Goal: Task Accomplishment & Management: Manage account settings

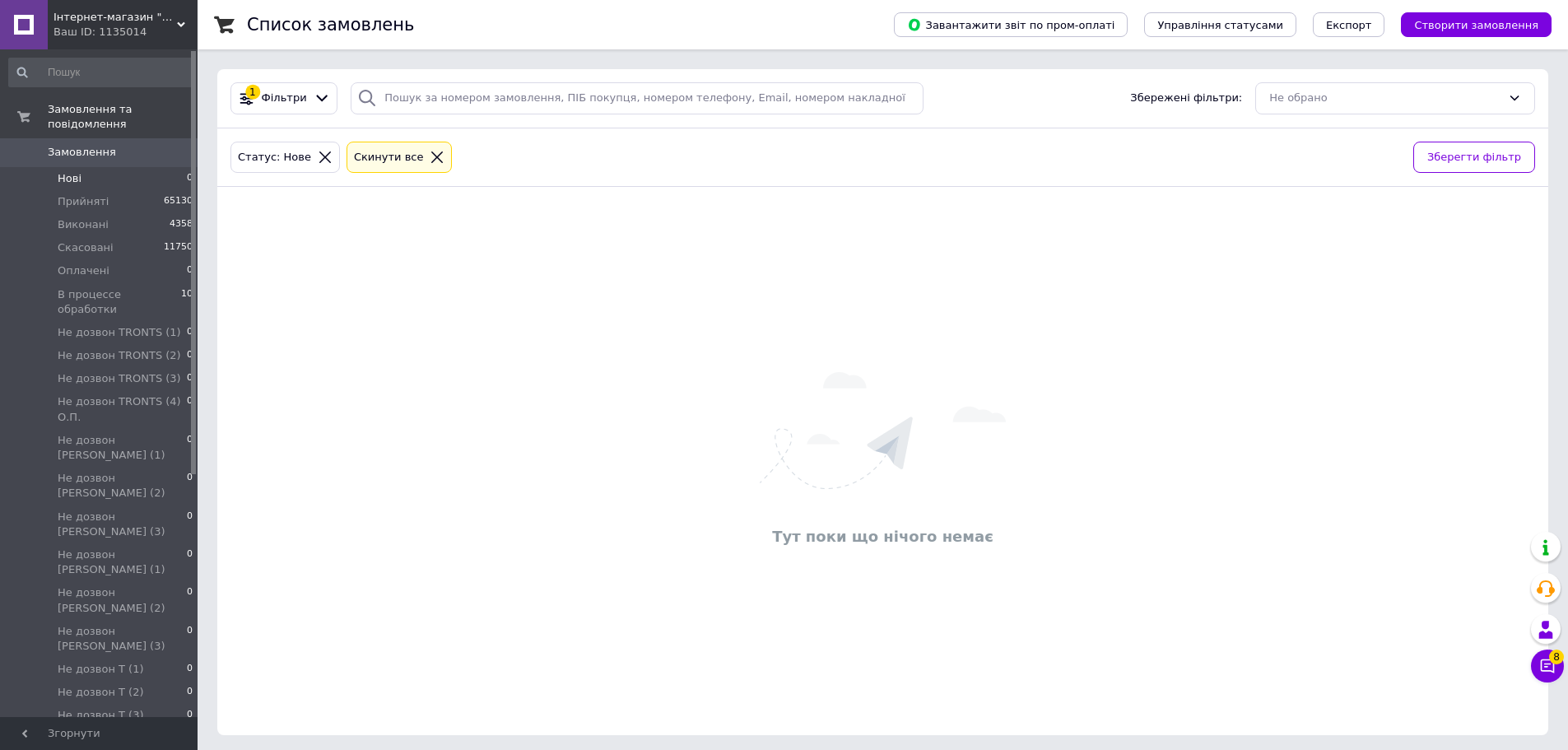
click at [73, 171] on span "Нові" at bounding box center [70, 179] width 24 height 15
click at [432, 159] on icon at bounding box center [437, 157] width 12 height 12
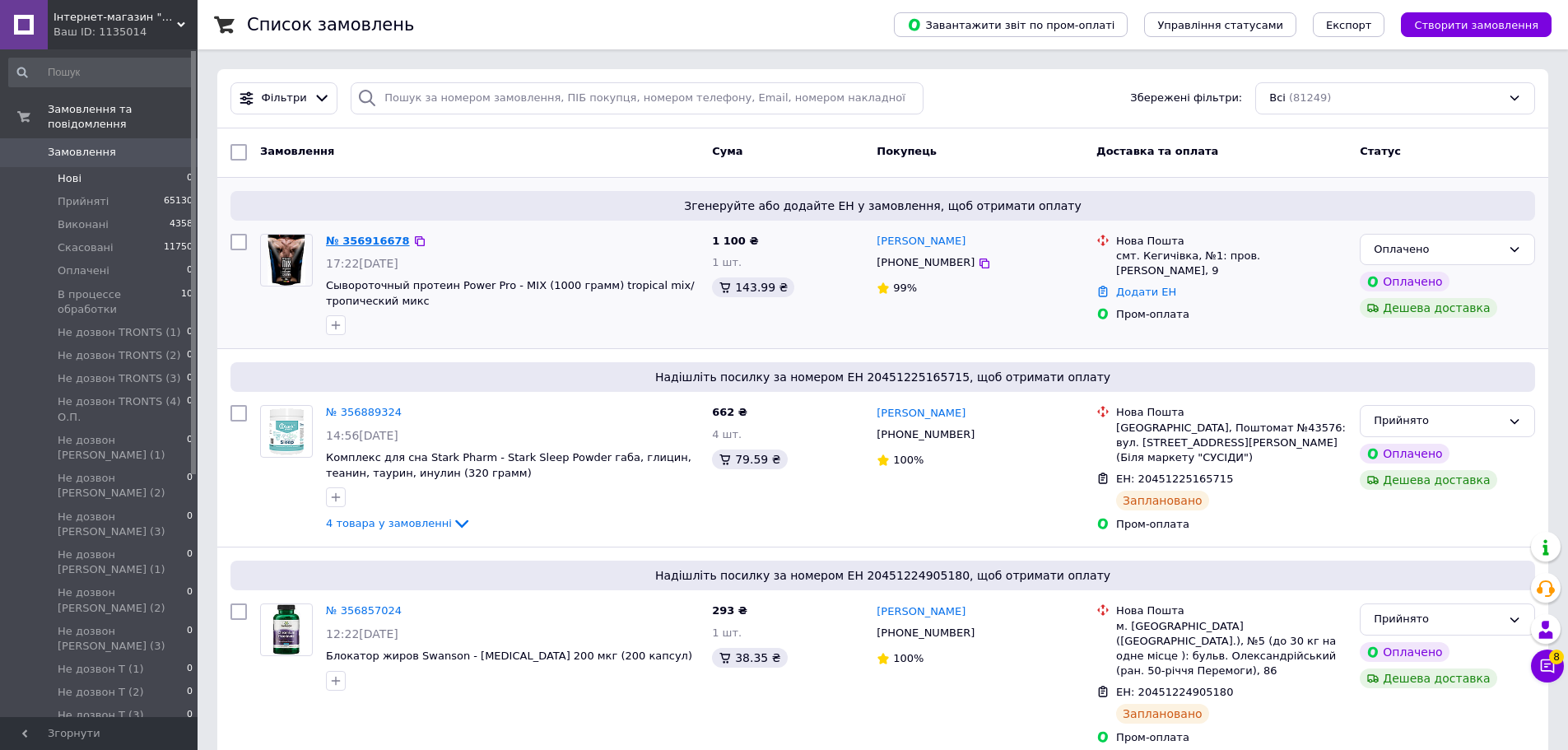
click at [375, 240] on link "№ 356916678" at bounding box center [367, 240] width 84 height 12
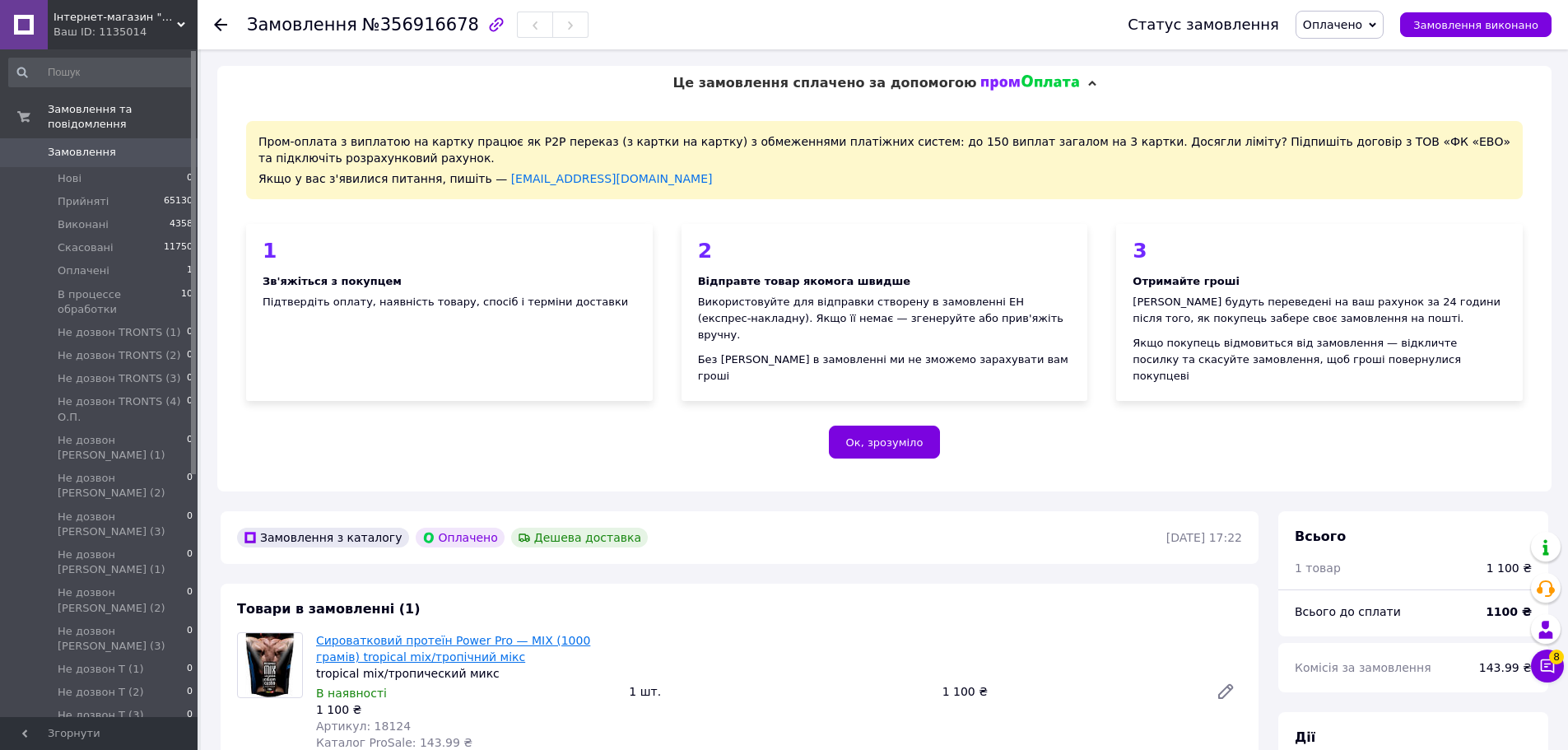
scroll to position [411, 0]
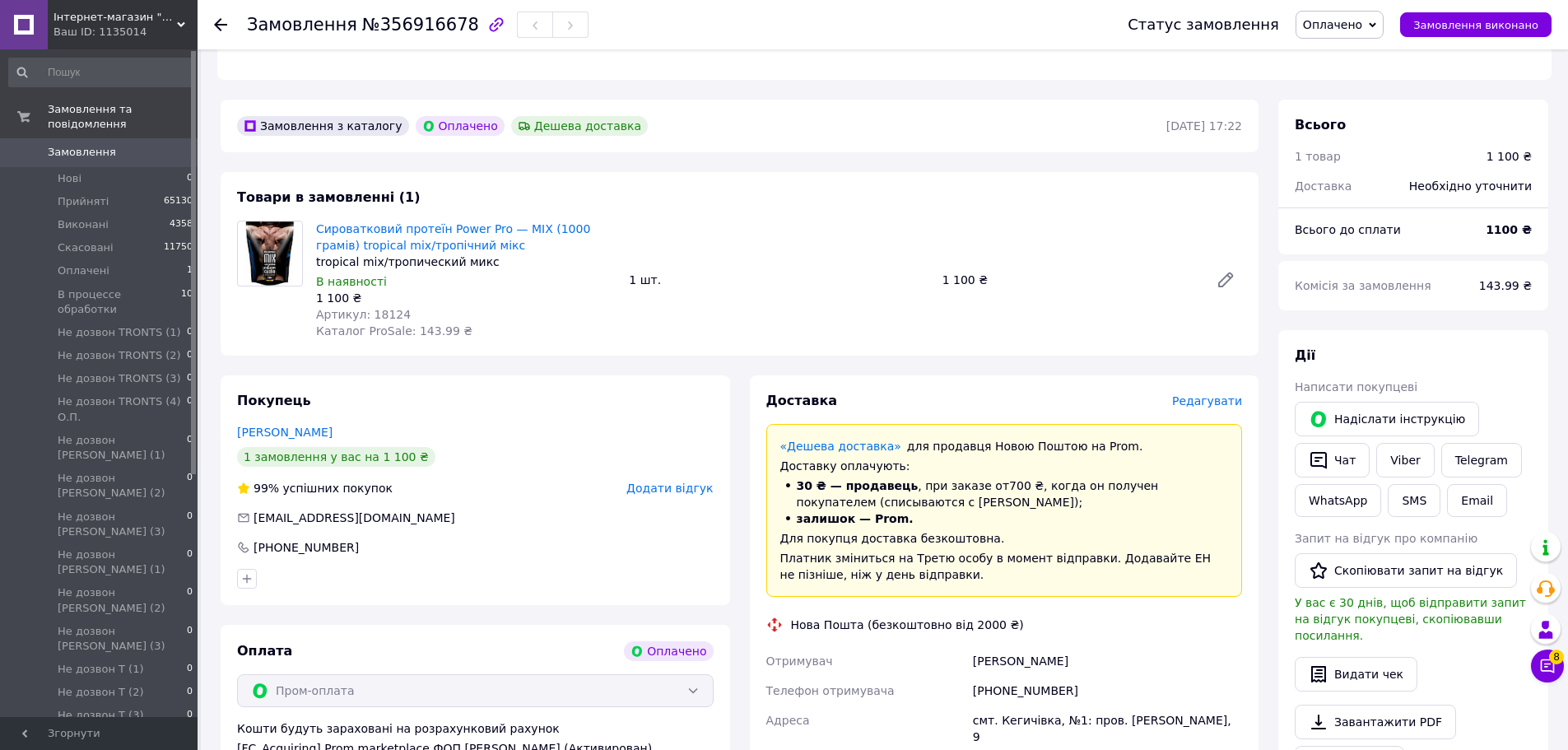
click at [378, 307] on span "Артикул: 18124" at bounding box center [363, 314] width 95 height 13
copy span "18124"
click at [1339, 28] on span "Оплачено" at bounding box center [1332, 25] width 59 height 13
click at [1345, 48] on li "Прийнято" at bounding box center [1388, 57] width 185 height 25
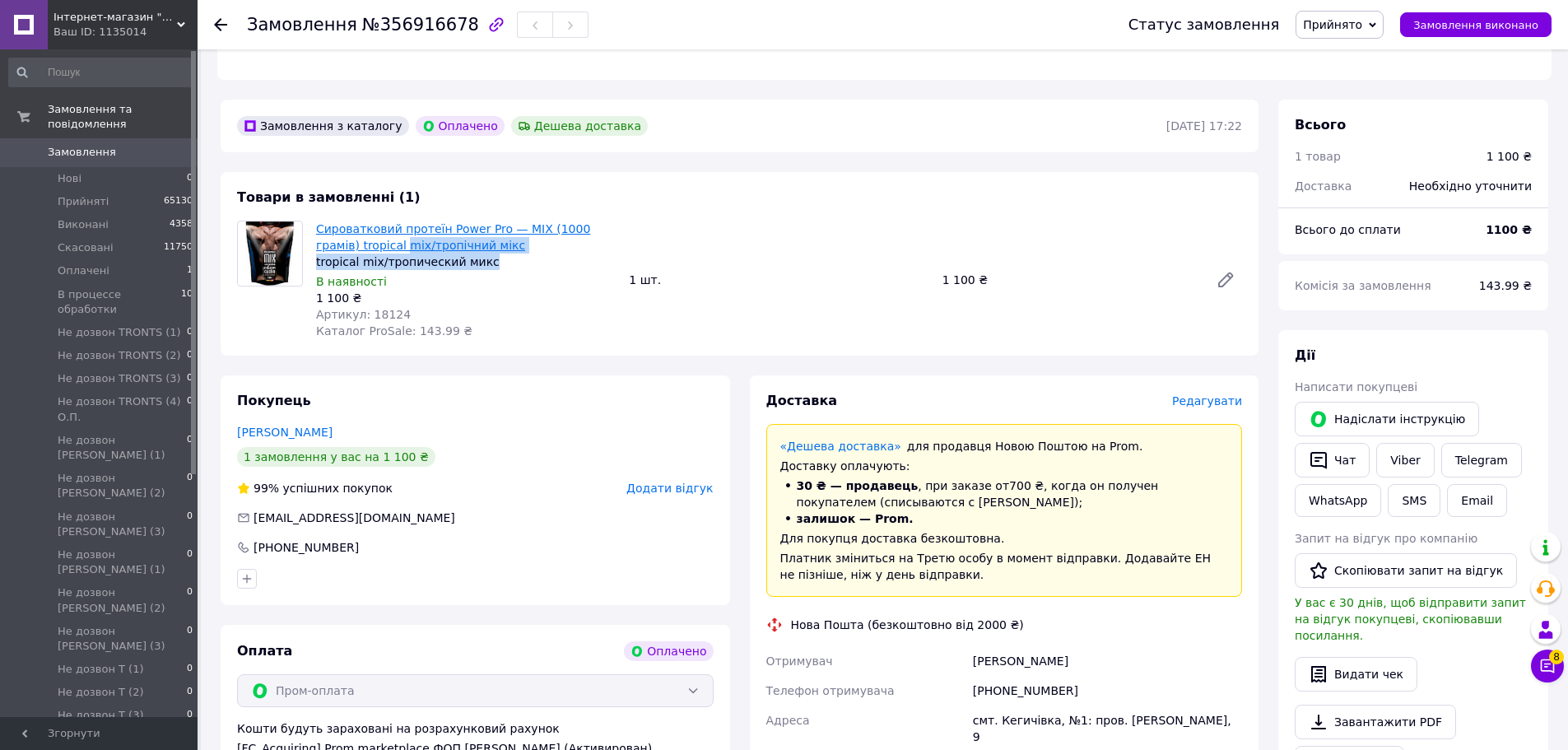
drag, startPoint x: 485, startPoint y: 247, endPoint x: 362, endPoint y: 225, distance: 125.0
click at [362, 225] on div "Сироватковий протеїн Power Pro — MIX (1000 грамів) tropical mix/тропічний мікс …" at bounding box center [465, 246] width 299 height 50
click at [508, 273] on div "В наявності" at bounding box center [465, 282] width 299 height 17
drag, startPoint x: 399, startPoint y: 298, endPoint x: 322, endPoint y: 212, distance: 115.4
click at [322, 217] on div "Сироватковий протеїн Power Pro — MIX (1000 грамів) tropical mix/тропічний мікс …" at bounding box center [466, 280] width 313 height 125
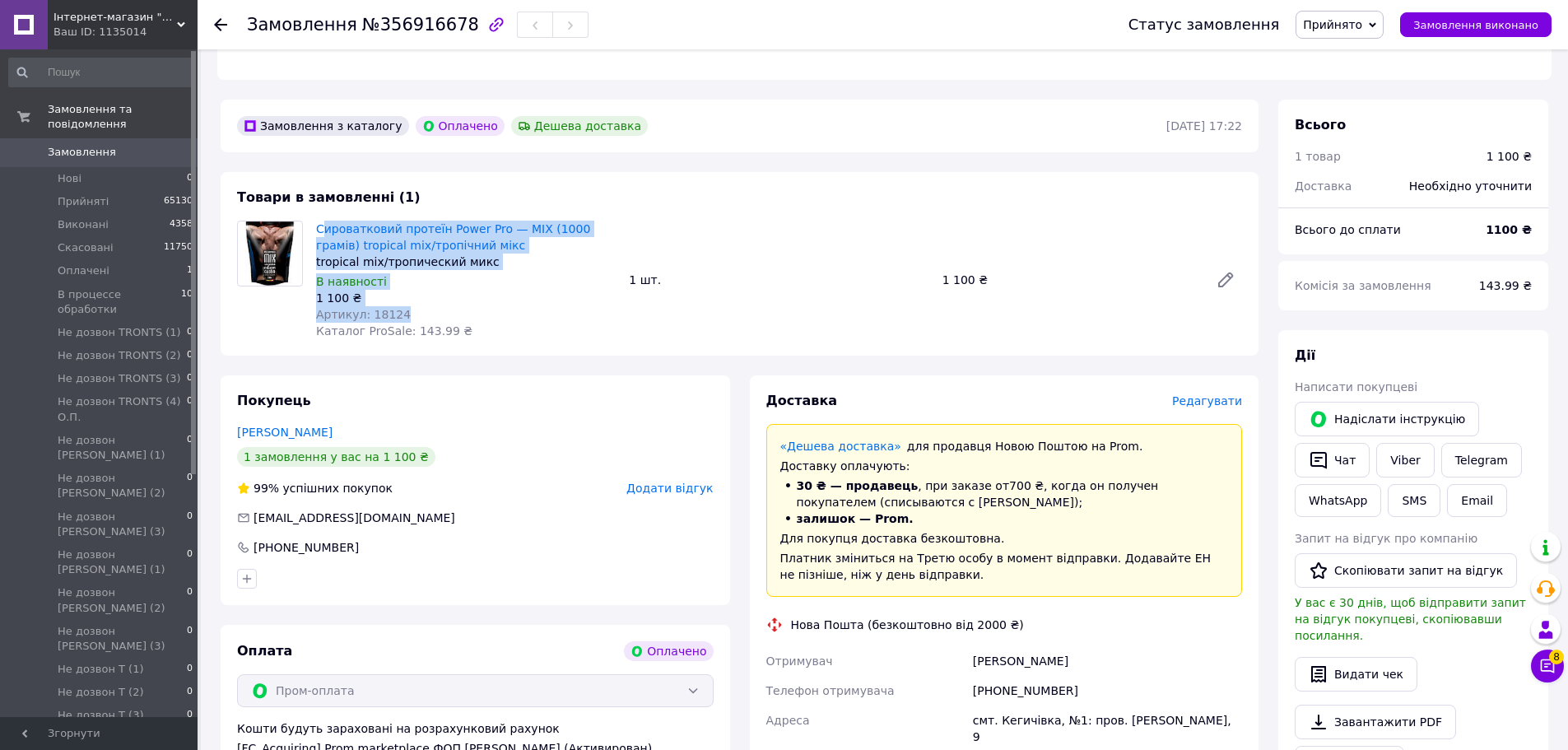
click at [523, 290] on div "1 100 ₴" at bounding box center [465, 298] width 299 height 17
drag, startPoint x: 404, startPoint y: 295, endPoint x: 318, endPoint y: 216, distance: 116.8
click at [318, 217] on div "Сироватковий протеїн Power Pro — MIX (1000 грамів) tropical mix/тропічний мікс …" at bounding box center [466, 280] width 313 height 125
copy div "Сироватковий протеїн Power Pro — MIX (1000 грамів) tropical mix/тропічний мікс …"
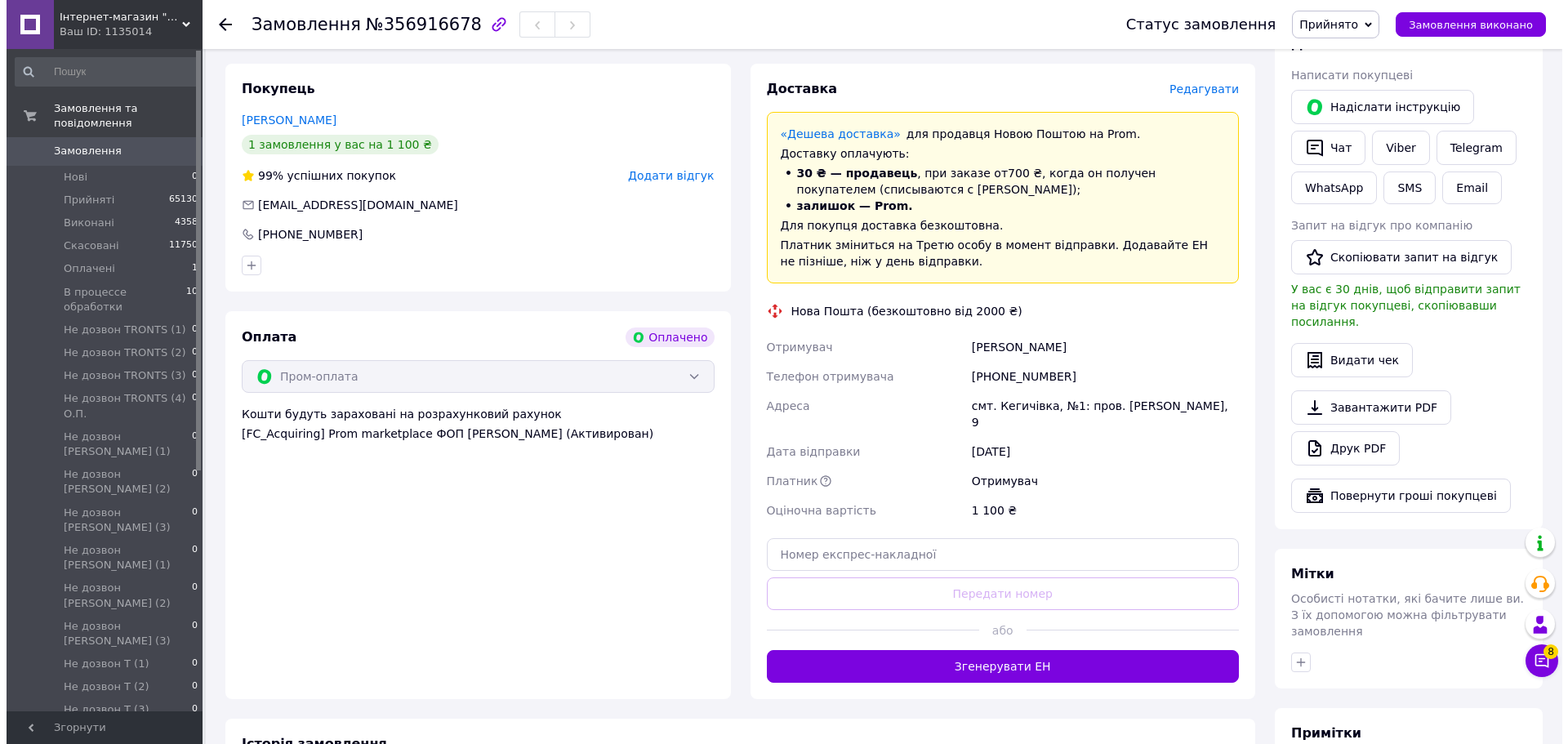
scroll to position [893, 0]
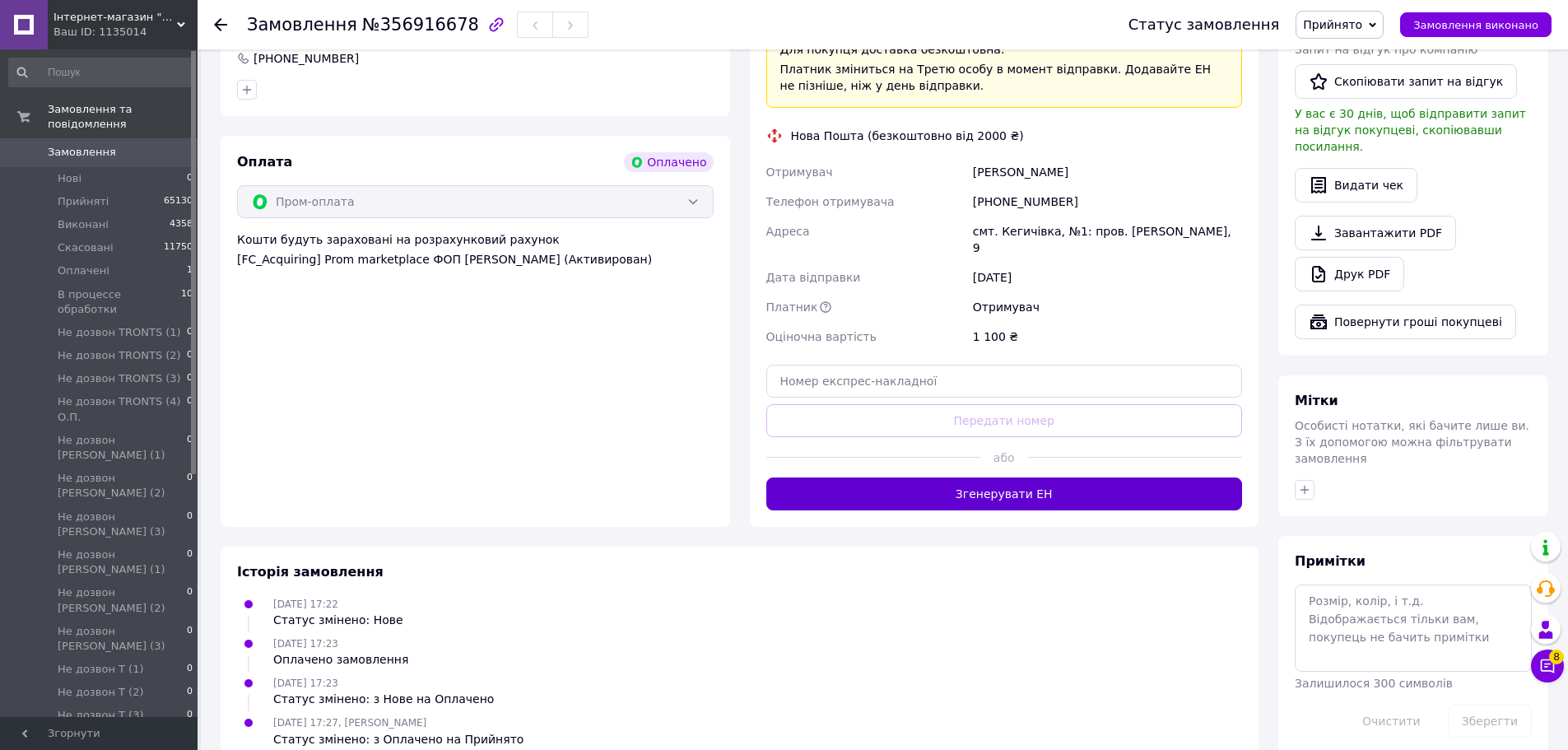
click at [957, 478] on button "Згенерувати ЕН" at bounding box center [1005, 494] width 477 height 33
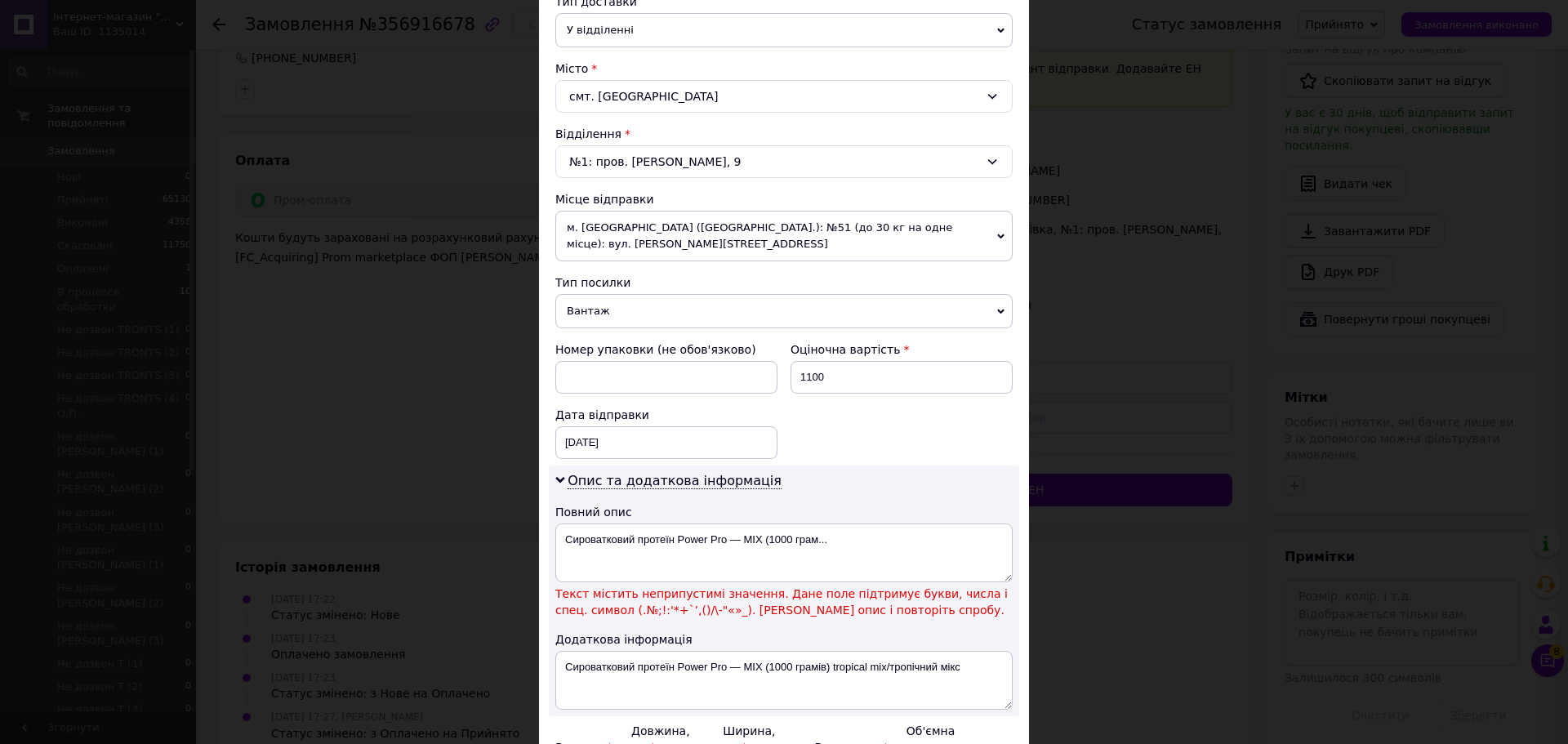
scroll to position [559, 0]
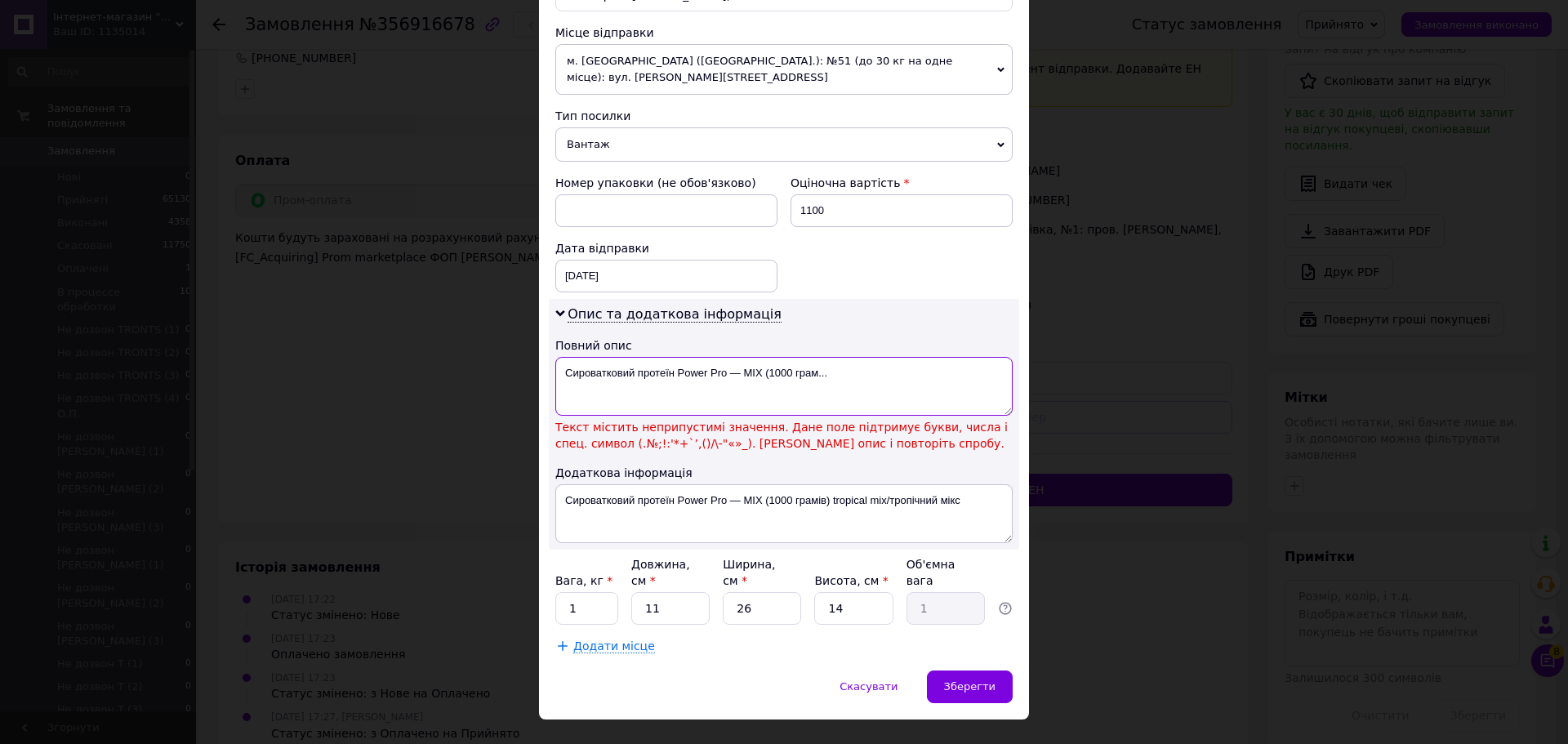
click at [729, 357] on textarea "Сироватковий протеїн Power Pro — MIX (1000 грам..." at bounding box center [784, 386] width 458 height 58
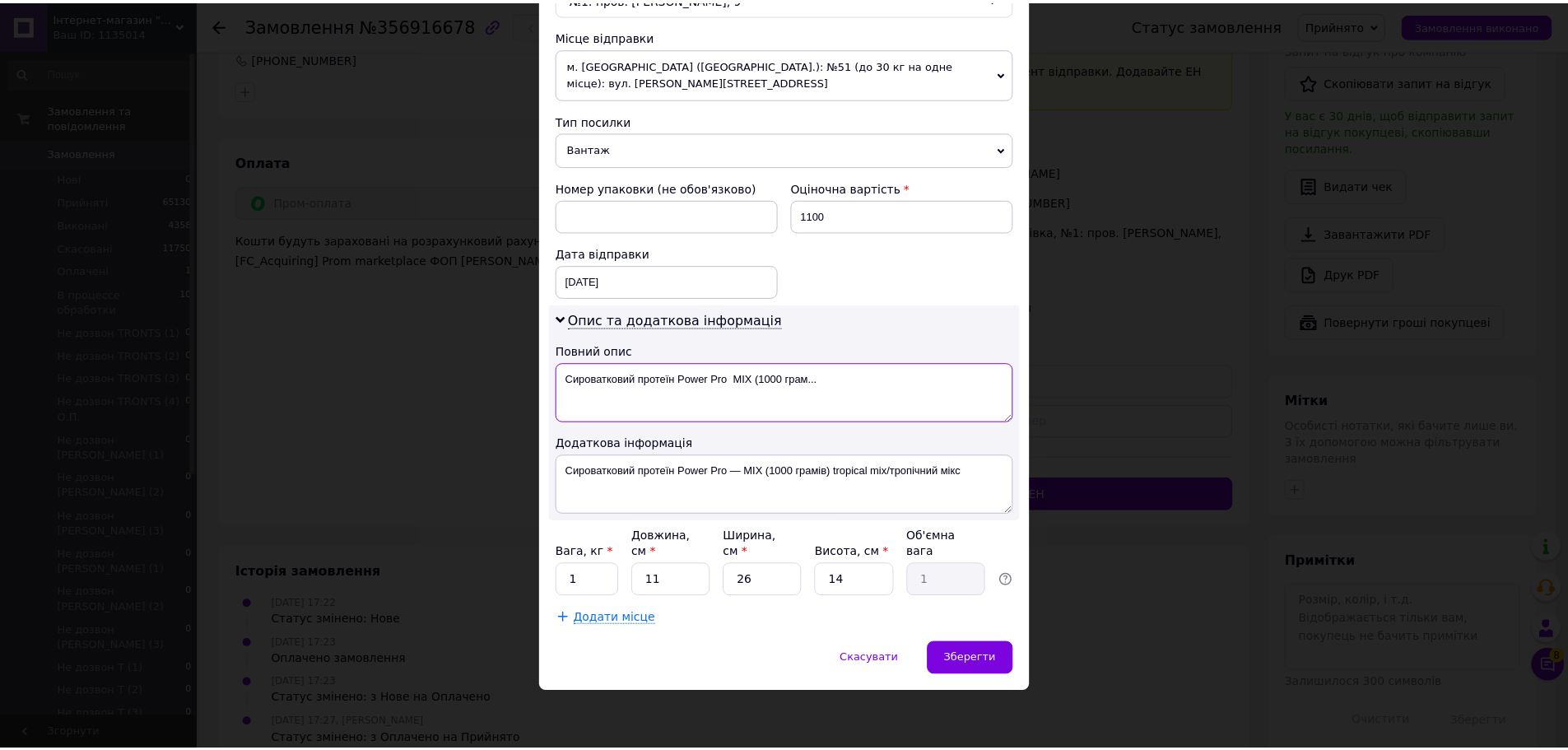
scroll to position [527, 0]
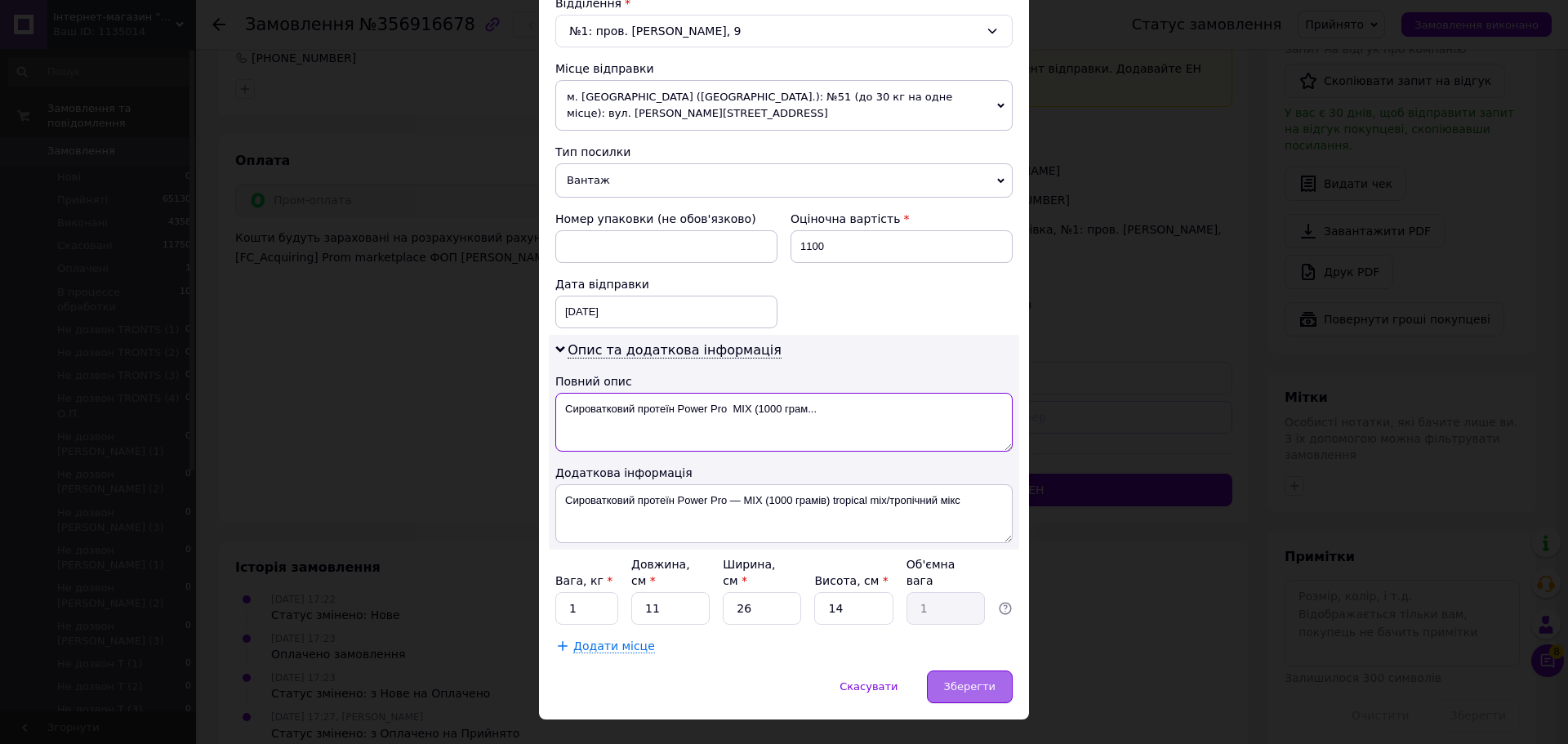
type textarea "Сироватковий протеїн Power Pro MIX (1000 грам..."
click at [961, 680] on span "Зберегти" at bounding box center [970, 686] width 51 height 12
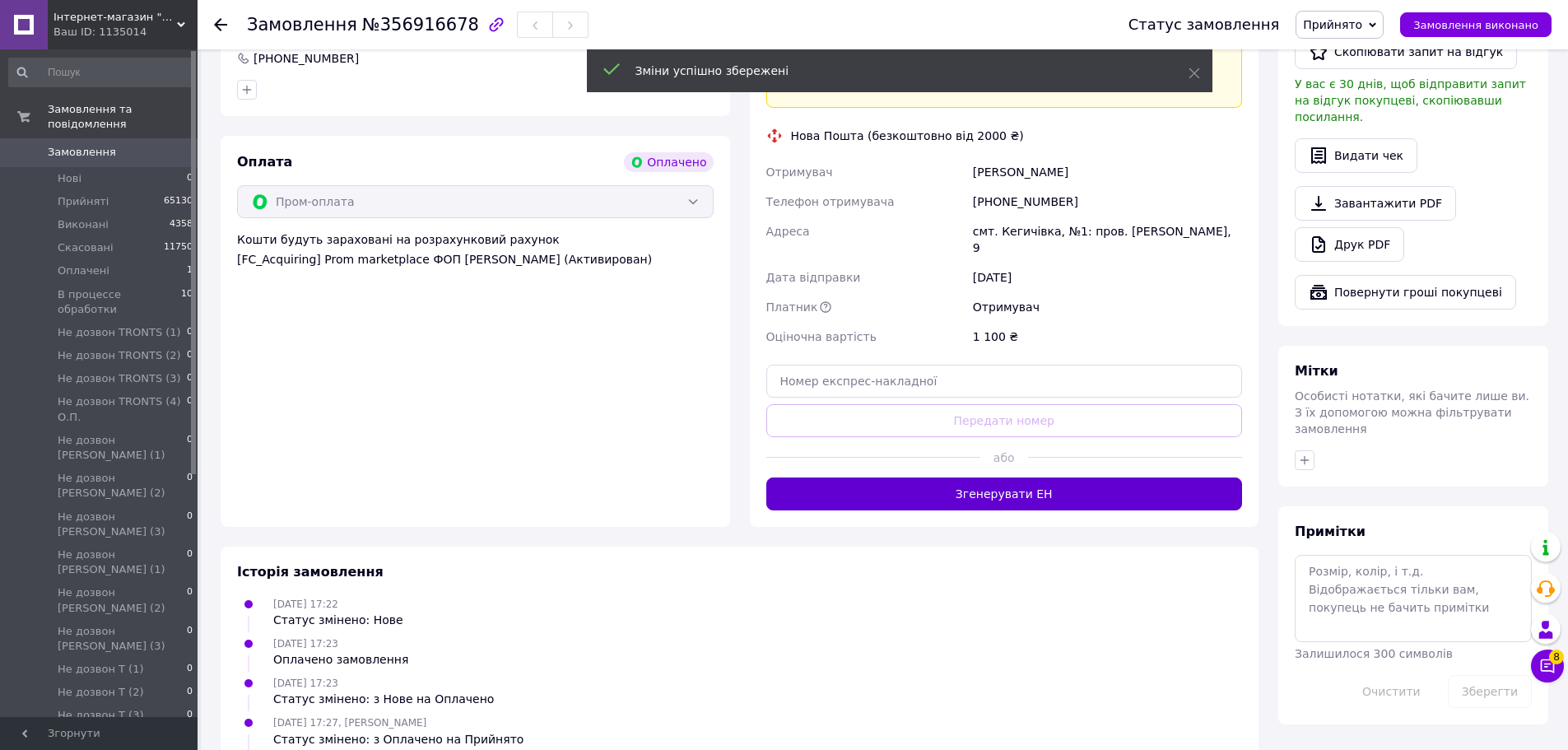
click at [983, 478] on button "Згенерувати ЕН" at bounding box center [1005, 494] width 477 height 33
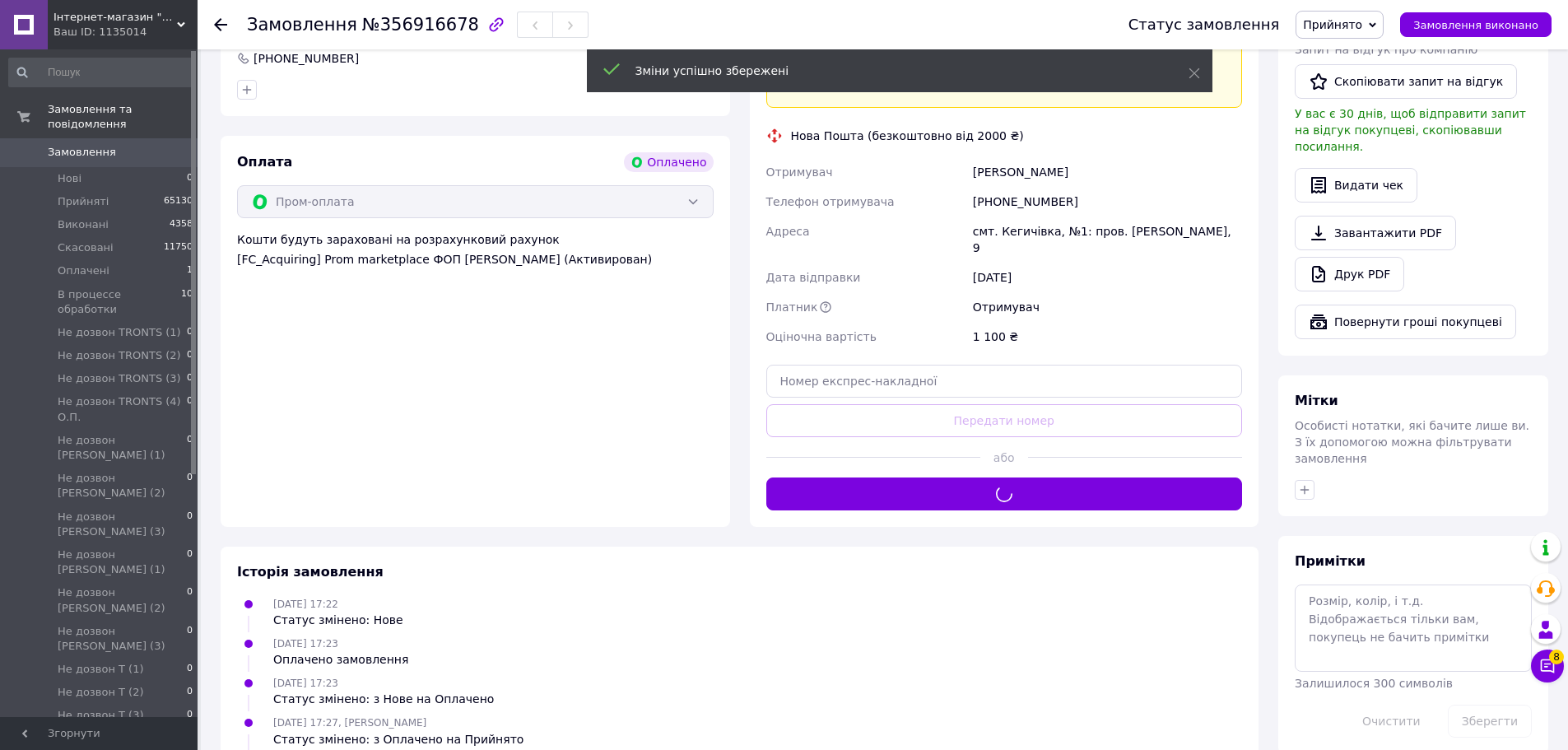
click at [400, 31] on span "№356916678" at bounding box center [420, 24] width 117 height 19
copy span "356916678"
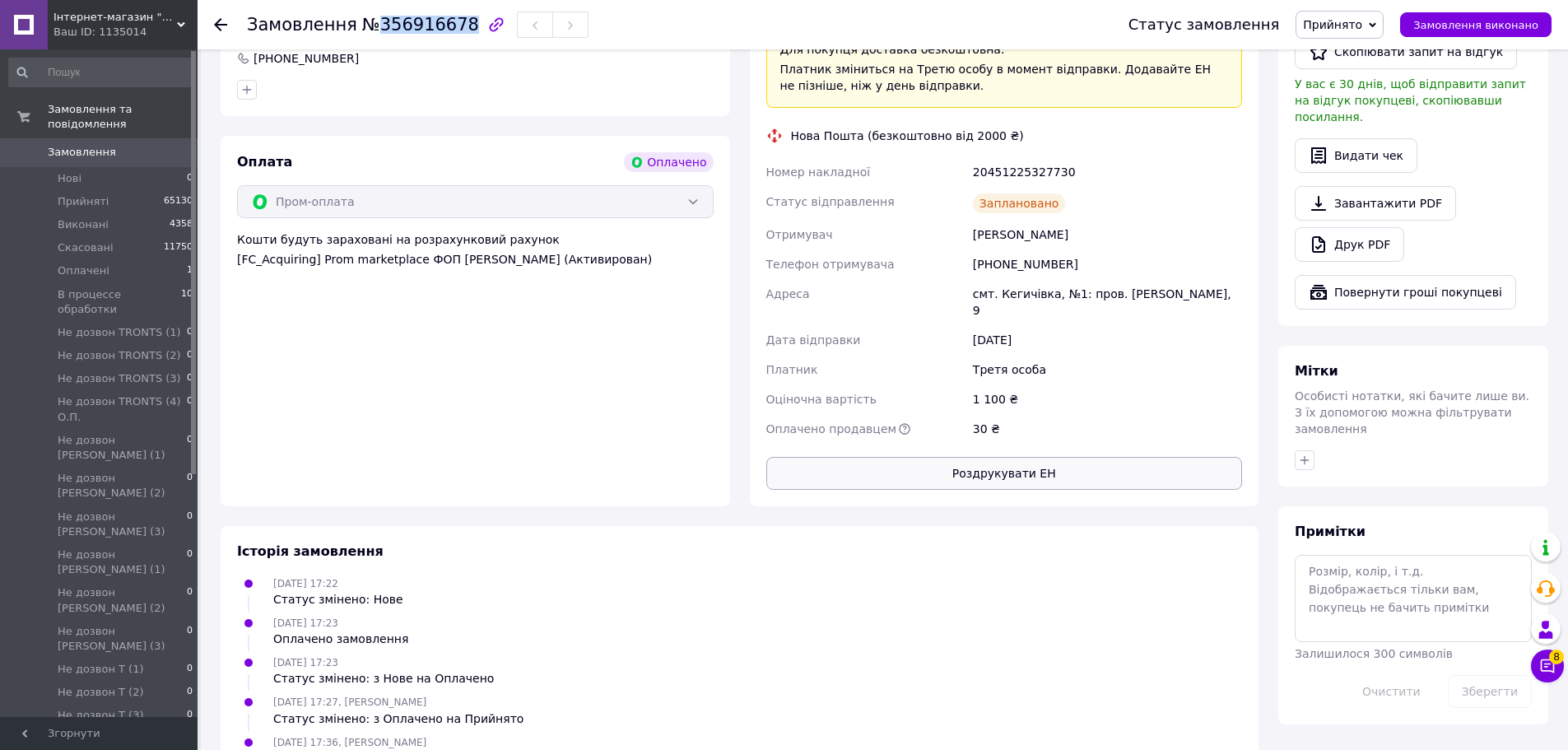
click at [1025, 456] on button "Роздрукувати ЕН" at bounding box center [1005, 473] width 477 height 33
click at [1016, 279] on div "смт. Кегичівка, №1: пров. [PERSON_NAME], 9" at bounding box center [1108, 302] width 276 height 46
copy div "Кегичівка"
click at [77, 171] on span "Нові" at bounding box center [70, 179] width 24 height 15
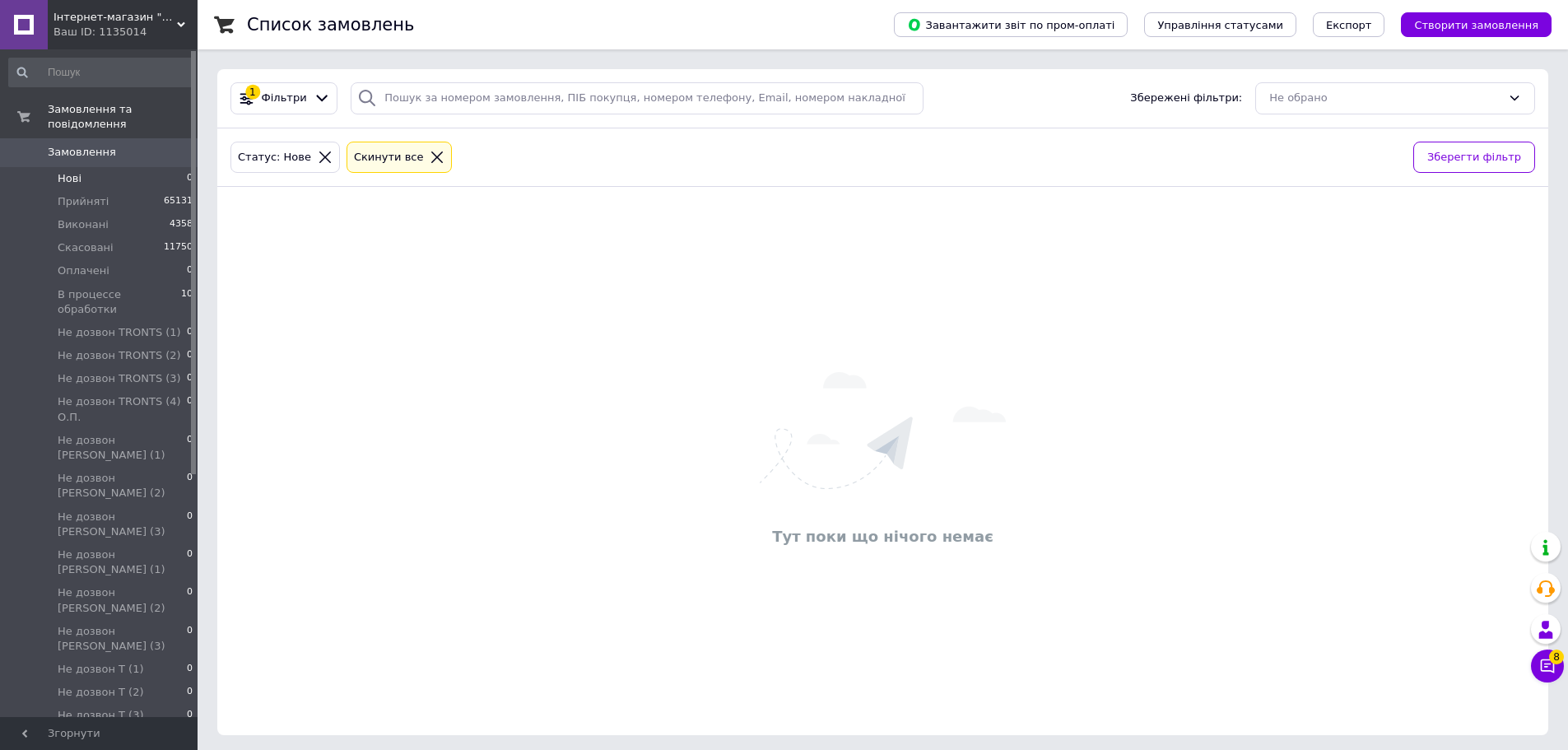
click at [97, 167] on li "Нові 0" at bounding box center [101, 179] width 203 height 23
